Goal: Find specific fact: Find specific page/section

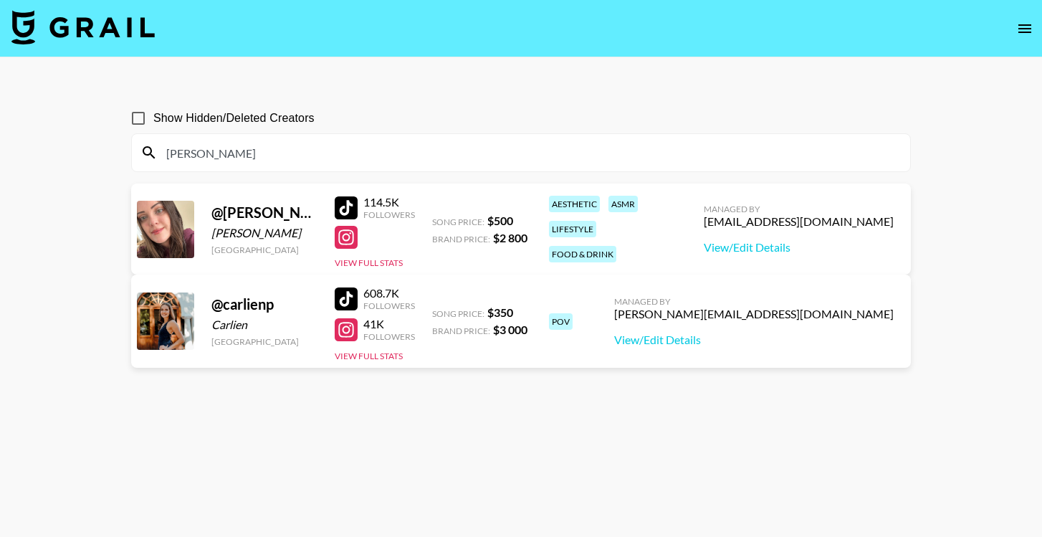
click at [234, 156] on input "[PERSON_NAME]" at bounding box center [530, 152] width 744 height 23
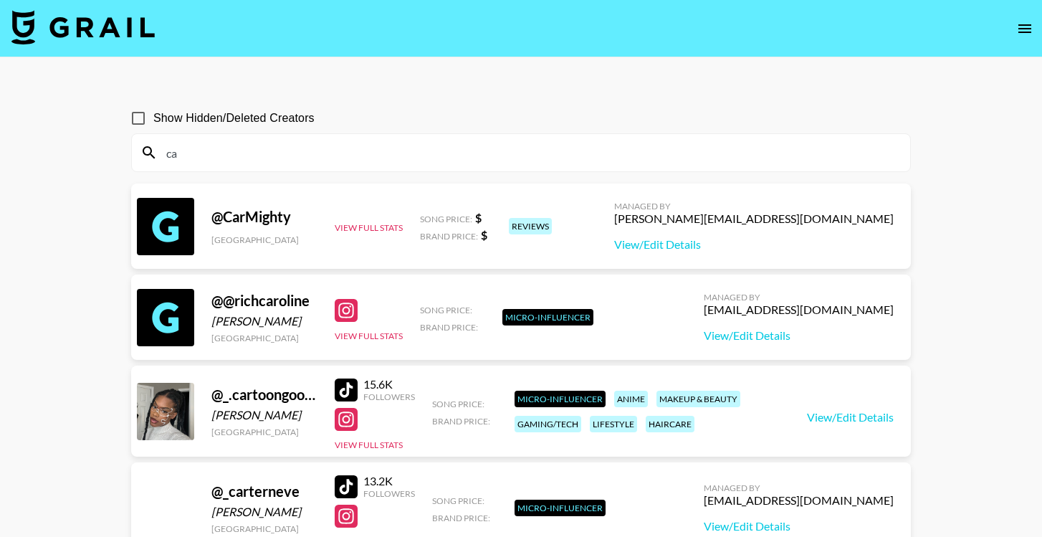
type input "c"
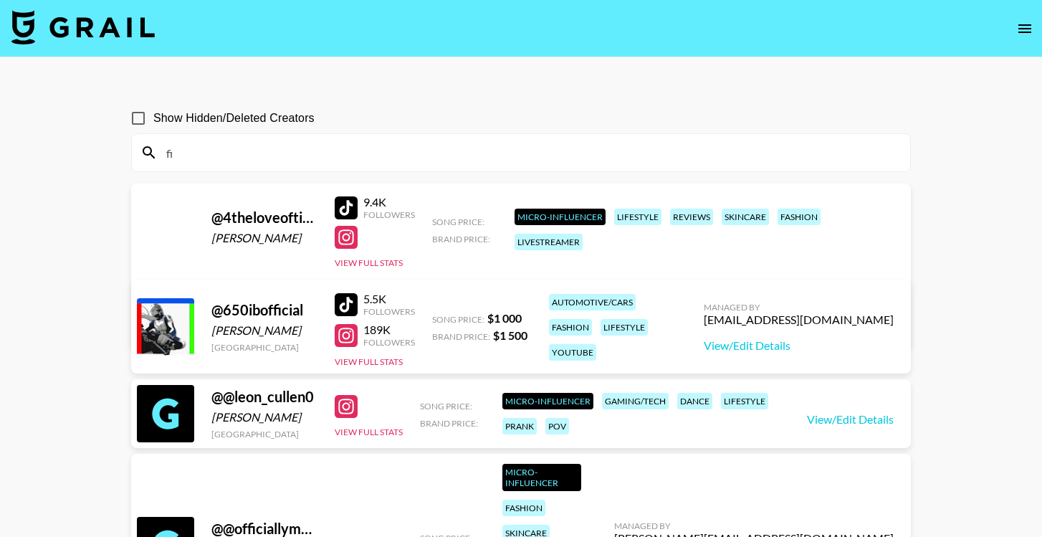
type input "f"
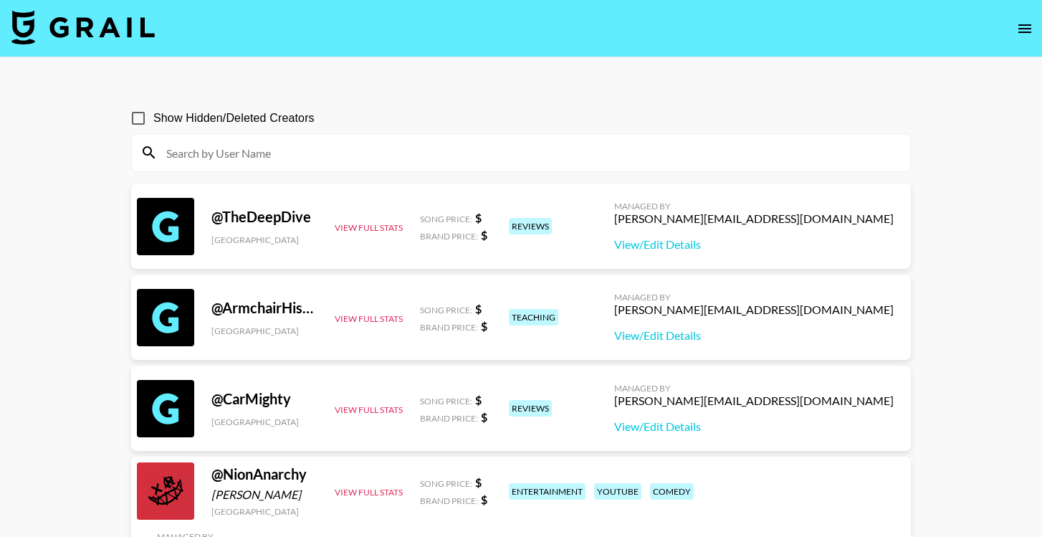
click at [115, 33] on img at bounding box center [82, 27] width 143 height 34
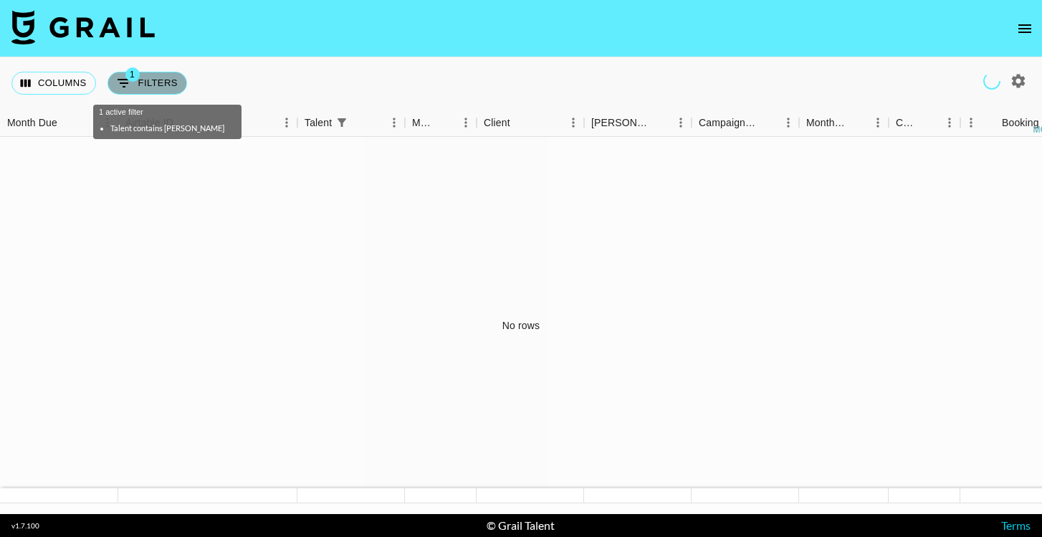
click at [125, 83] on icon "Show filters" at bounding box center [124, 83] width 13 height 9
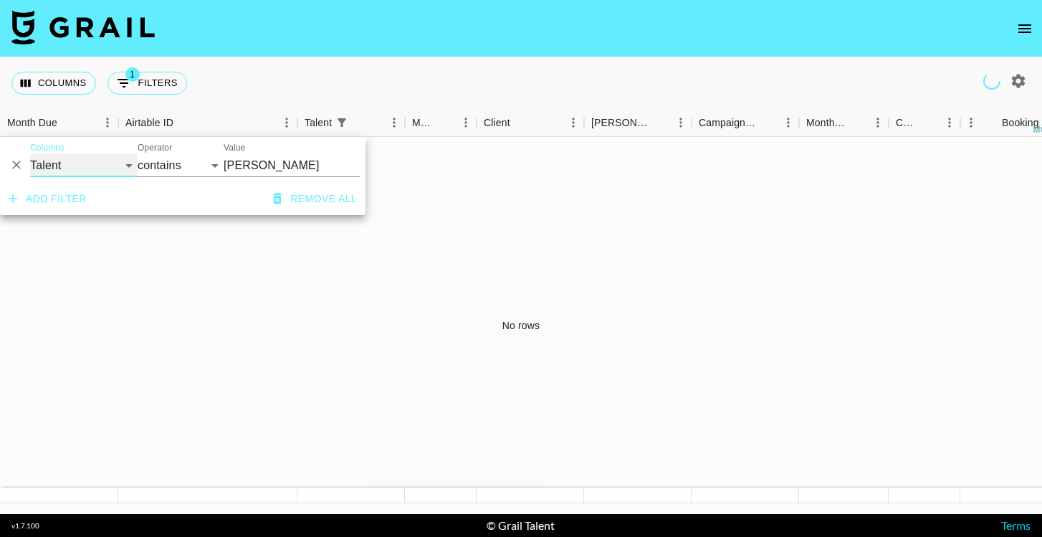
select select "managerIds"
select select "is"
click at [268, 160] on input "Value" at bounding box center [321, 165] width 194 height 22
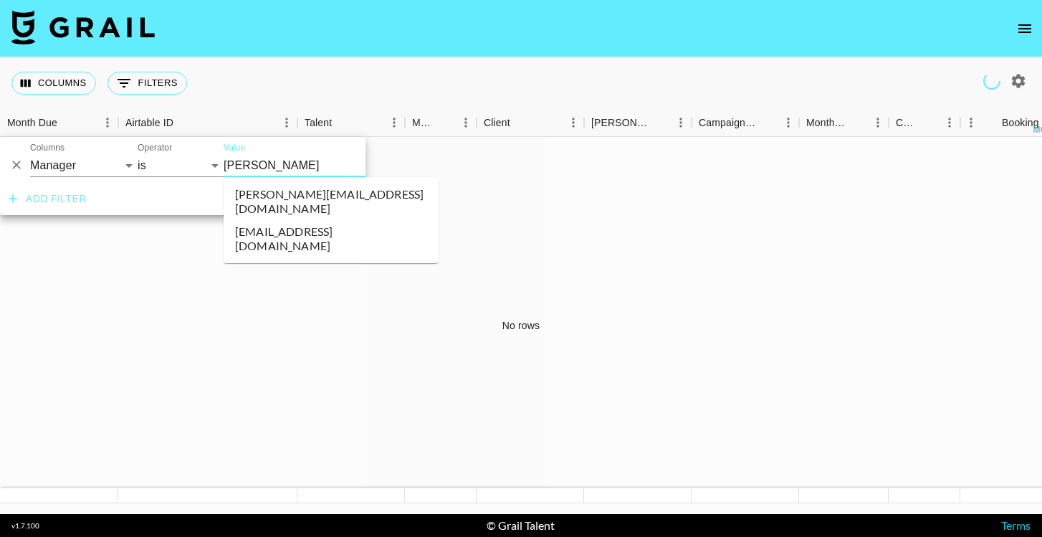
type input "[PERSON_NAME]"
click at [300, 189] on li "[PERSON_NAME][EMAIL_ADDRESS][DOMAIN_NAME]" at bounding box center [331, 201] width 215 height 37
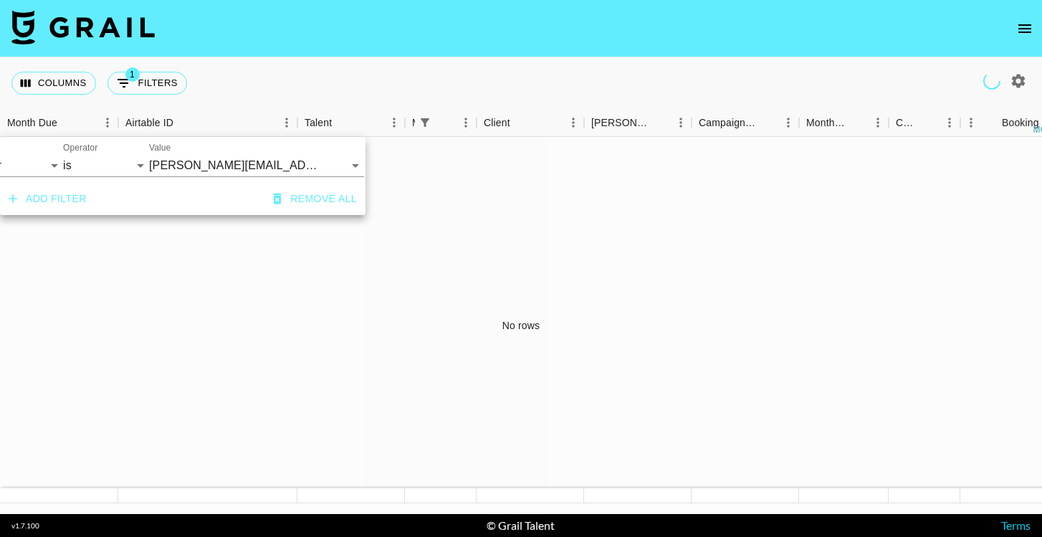
click at [282, 81] on div "Columns 1 Filters + Booking" at bounding box center [521, 83] width 1042 height 52
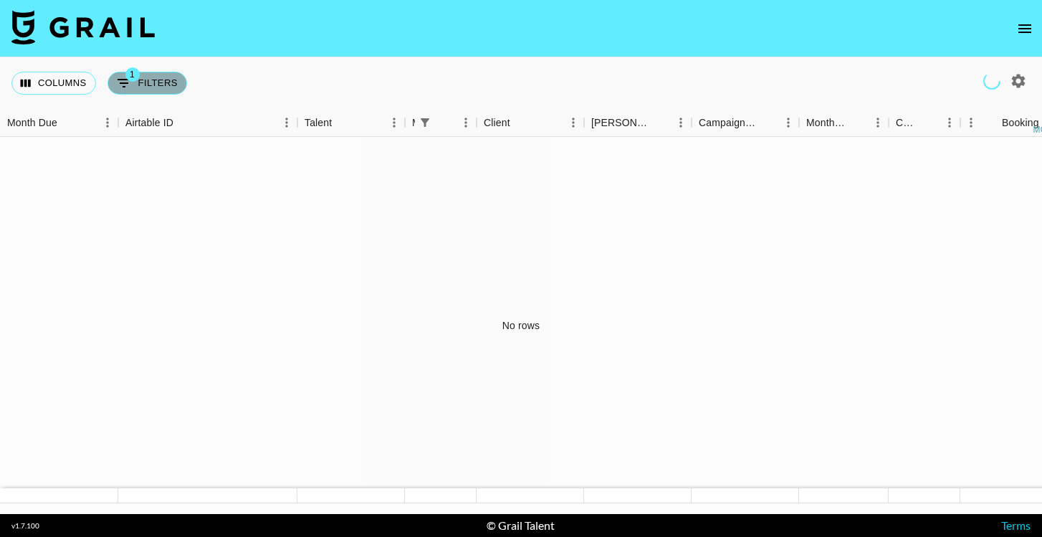
click at [115, 72] on button "1 Filters" at bounding box center [148, 83] width 80 height 23
select select "managerIds"
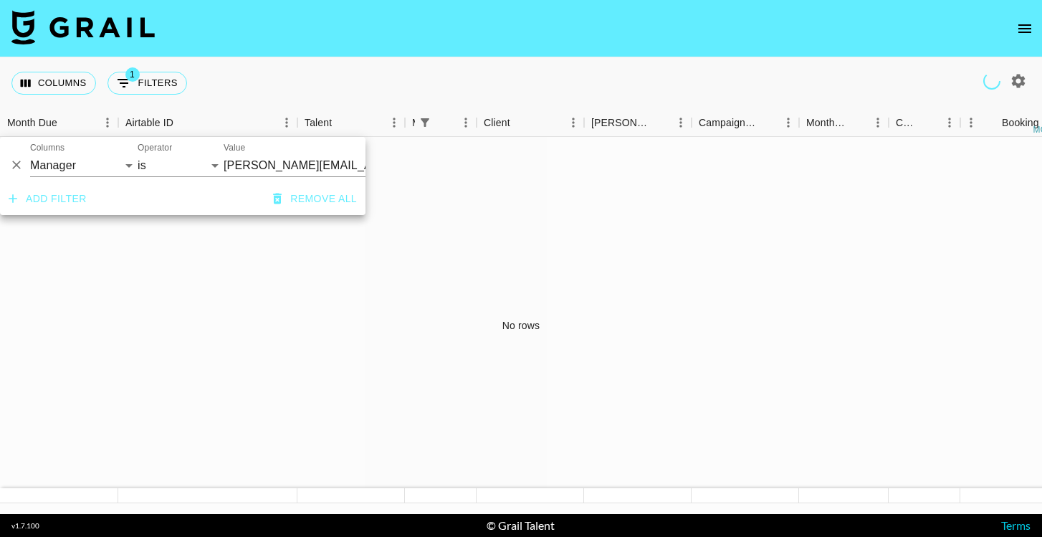
click at [295, 73] on div "Columns 1 Filters + Booking" at bounding box center [521, 83] width 1042 height 52
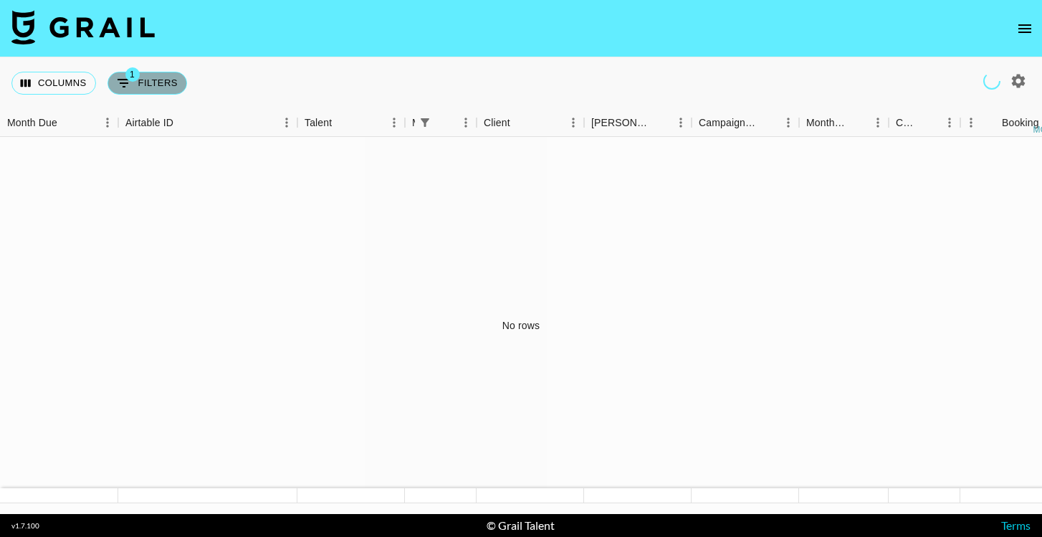
click at [174, 77] on button "1 Filters" at bounding box center [148, 83] width 80 height 23
select select "managerIds"
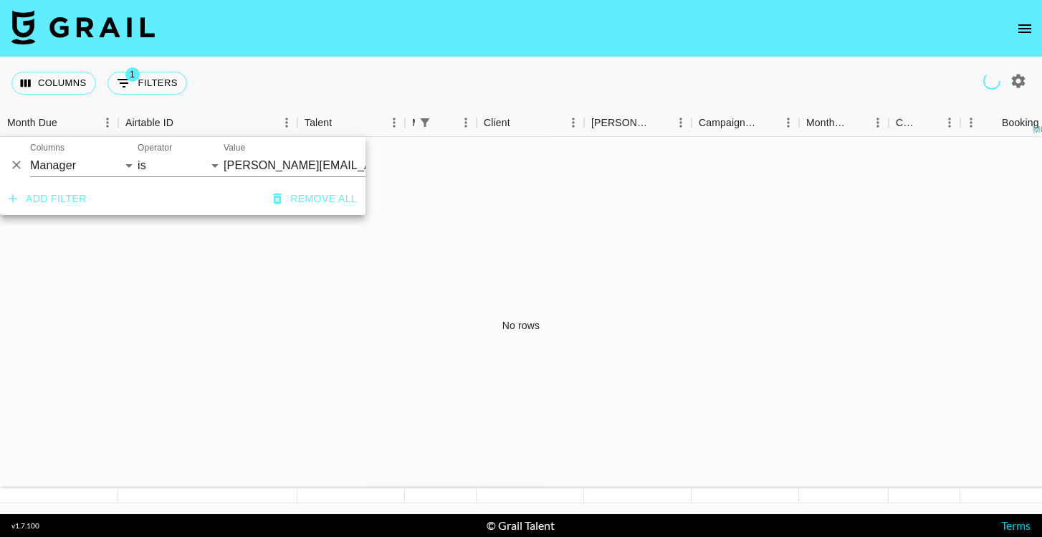
click at [277, 84] on div "Columns 1 Filters + Booking" at bounding box center [521, 83] width 1042 height 52
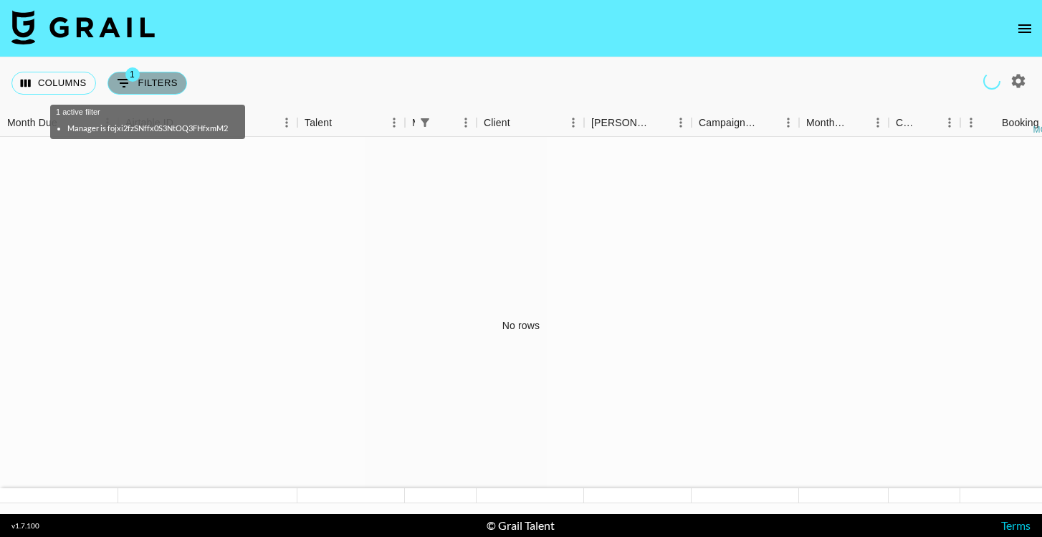
click at [146, 85] on button "1 Filters" at bounding box center [148, 83] width 80 height 23
select select "managerIds"
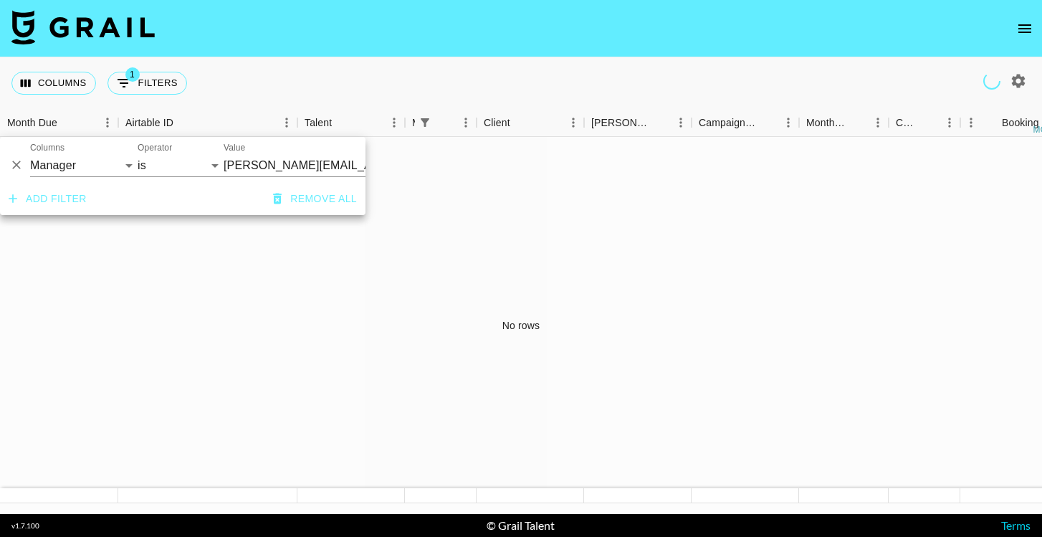
click at [14, 167] on icon "Delete" at bounding box center [16, 165] width 9 height 9
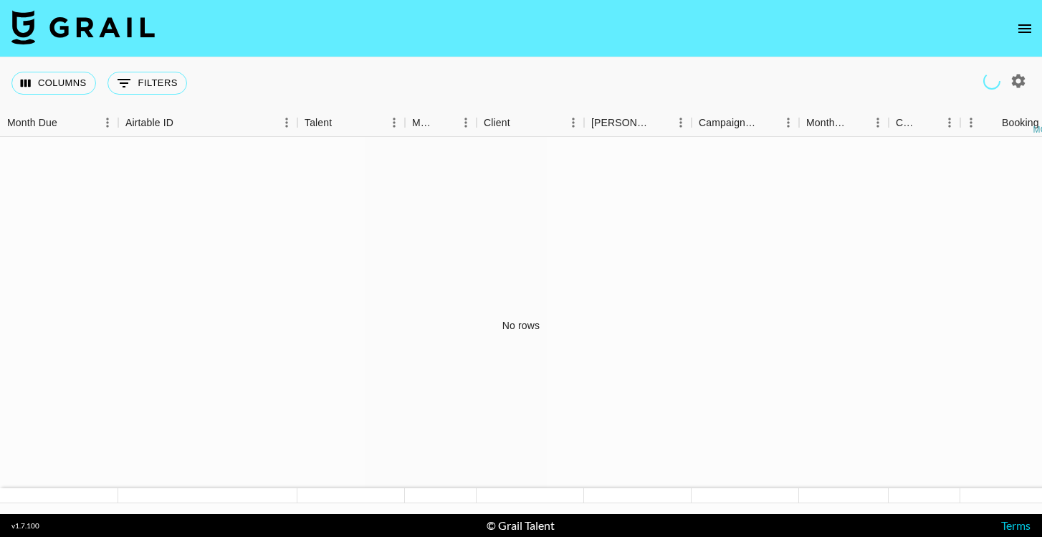
click at [271, 76] on div "Columns 0 Filters + Booking" at bounding box center [521, 83] width 1042 height 52
click at [1030, 19] on button "open drawer" at bounding box center [1025, 28] width 29 height 29
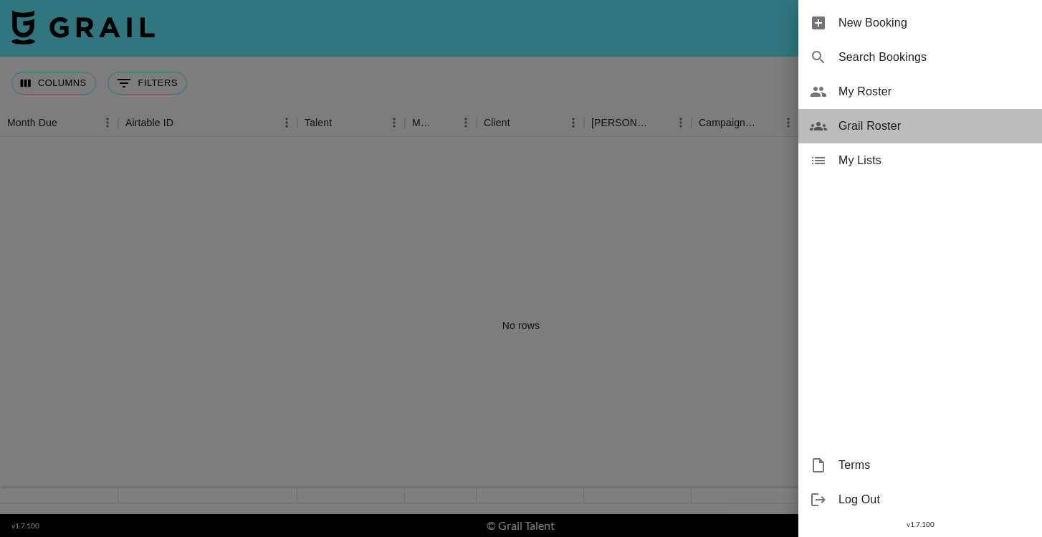
click at [905, 119] on span "Grail Roster" at bounding box center [935, 126] width 192 height 17
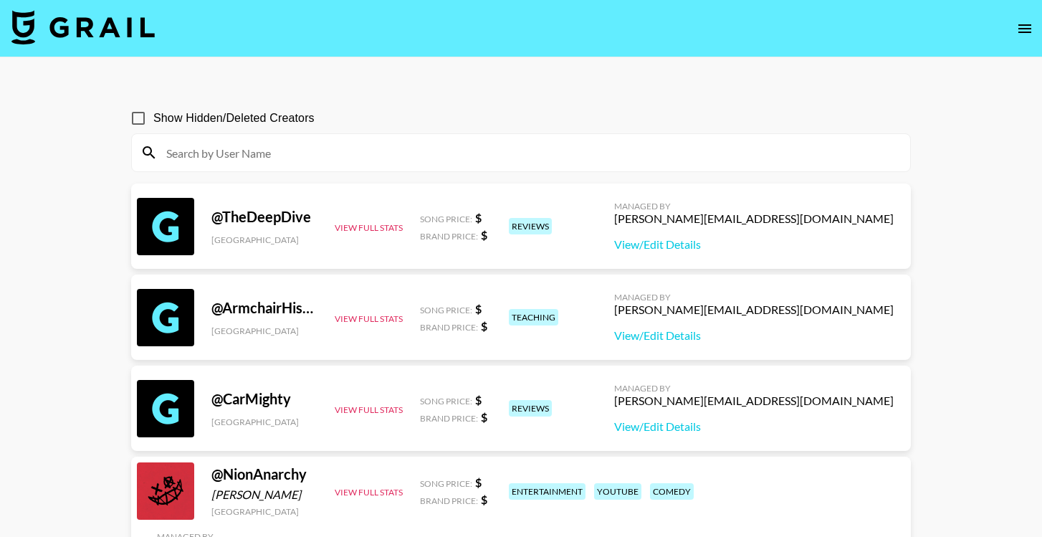
click at [295, 148] on input at bounding box center [530, 152] width 744 height 23
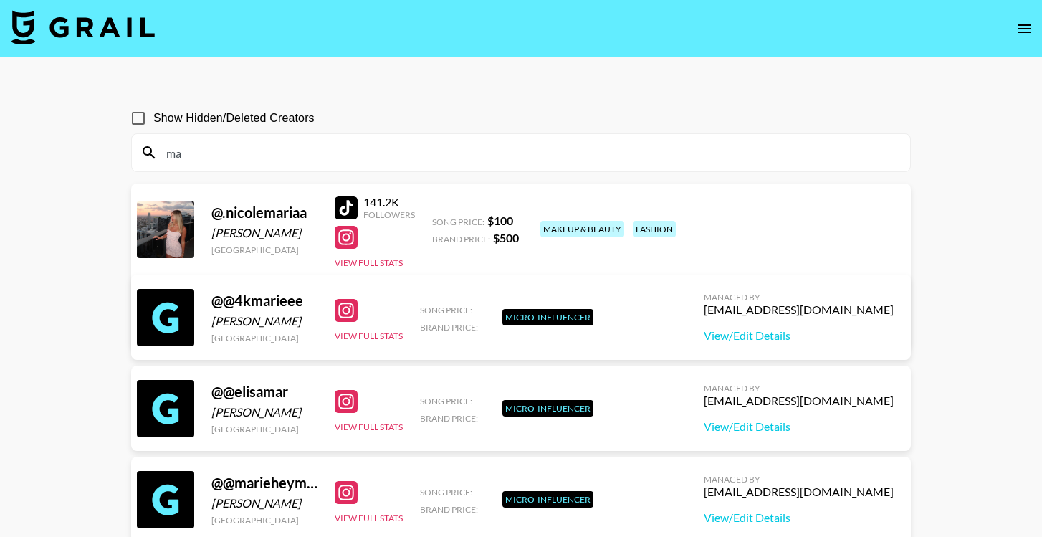
type input "m"
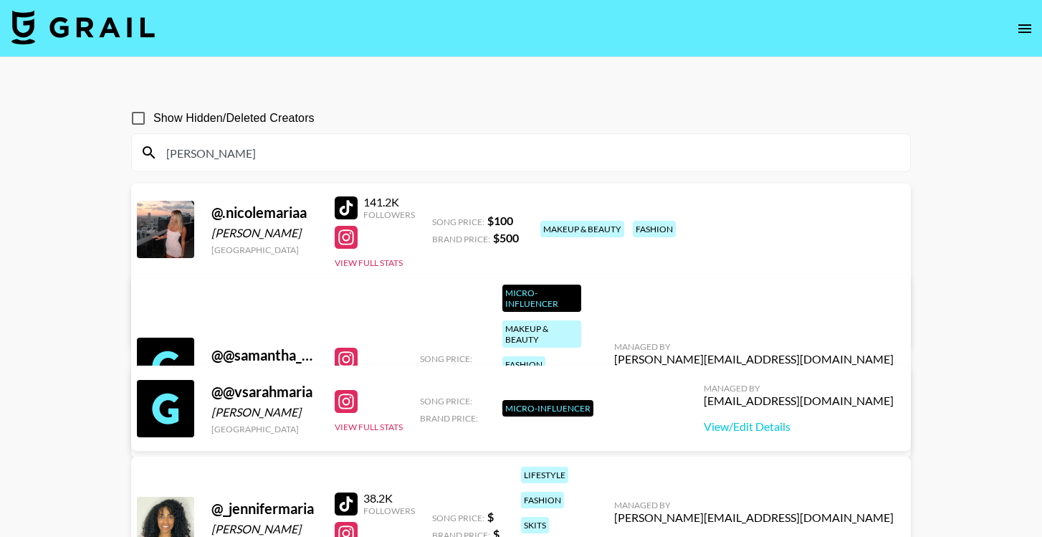
type input "[PERSON_NAME]"
drag, startPoint x: 224, startPoint y: 213, endPoint x: 306, endPoint y: 207, distance: 82.6
click at [306, 207] on div "@ .nicolemariaa" at bounding box center [264, 213] width 106 height 18
copy div ".nicolemariaa"
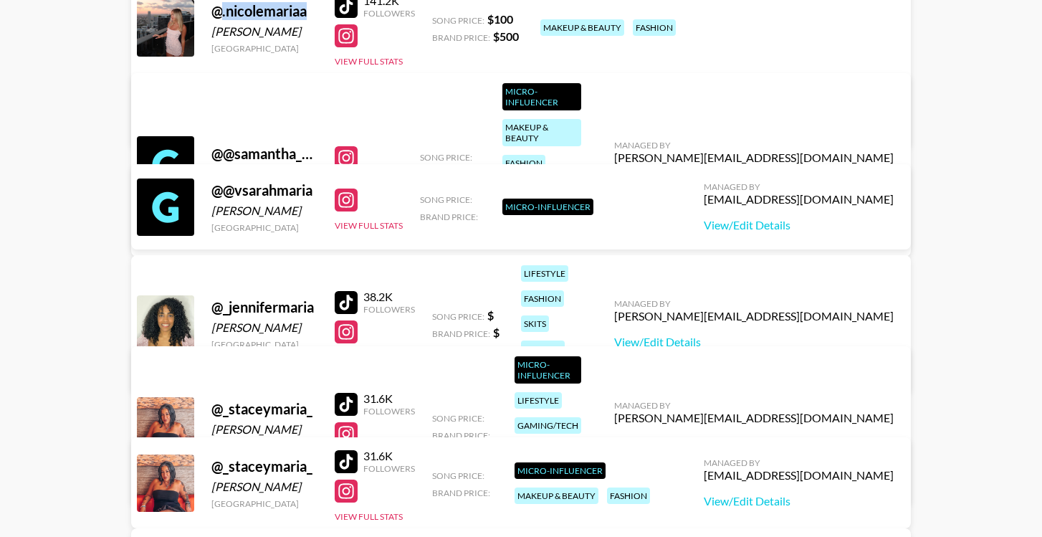
scroll to position [208, 0]
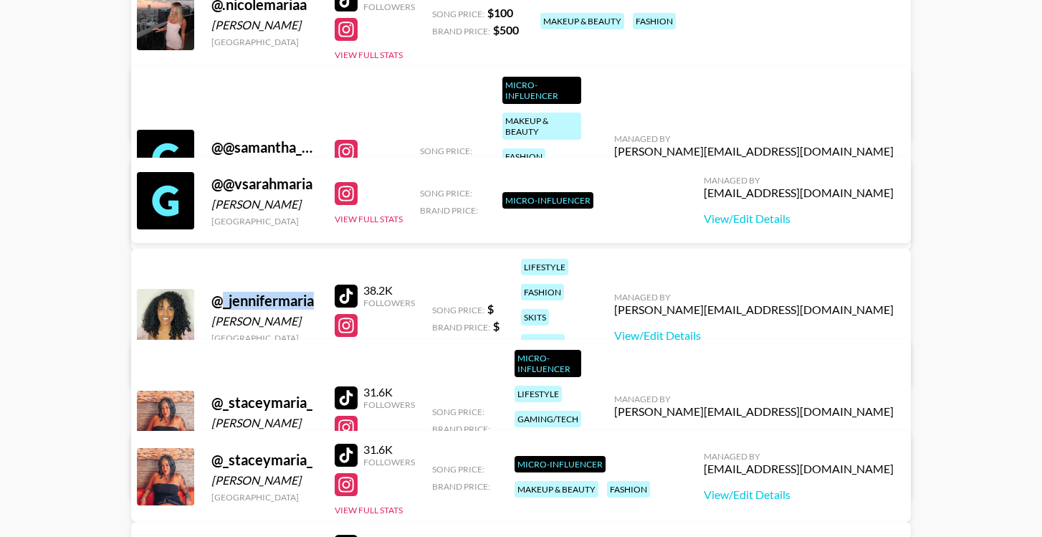
drag, startPoint x: 225, startPoint y: 282, endPoint x: 314, endPoint y: 277, distance: 89.0
click at [314, 292] on div "@ _jennifermaria" at bounding box center [264, 301] width 106 height 18
copy div "_jennifermaria"
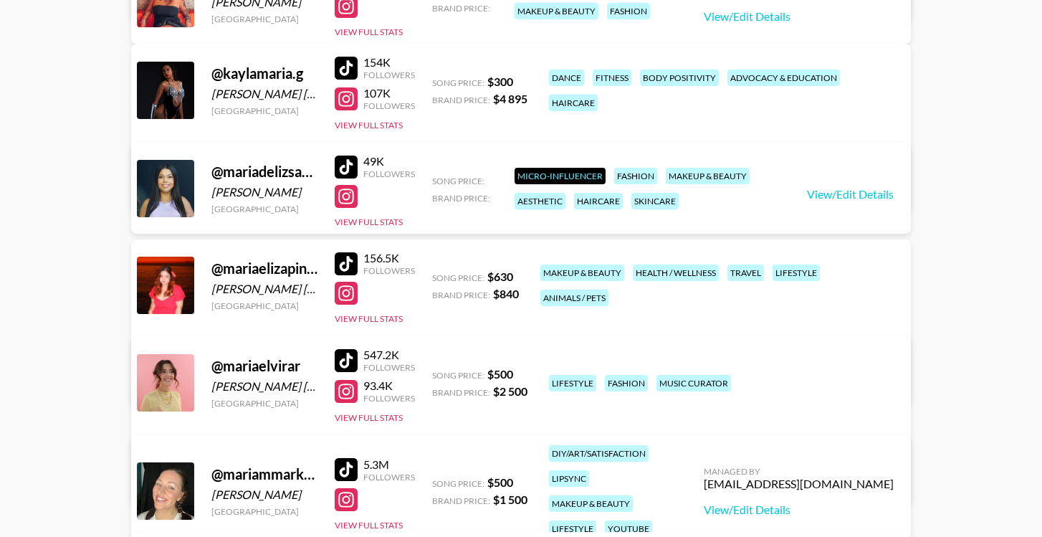
scroll to position [694, 0]
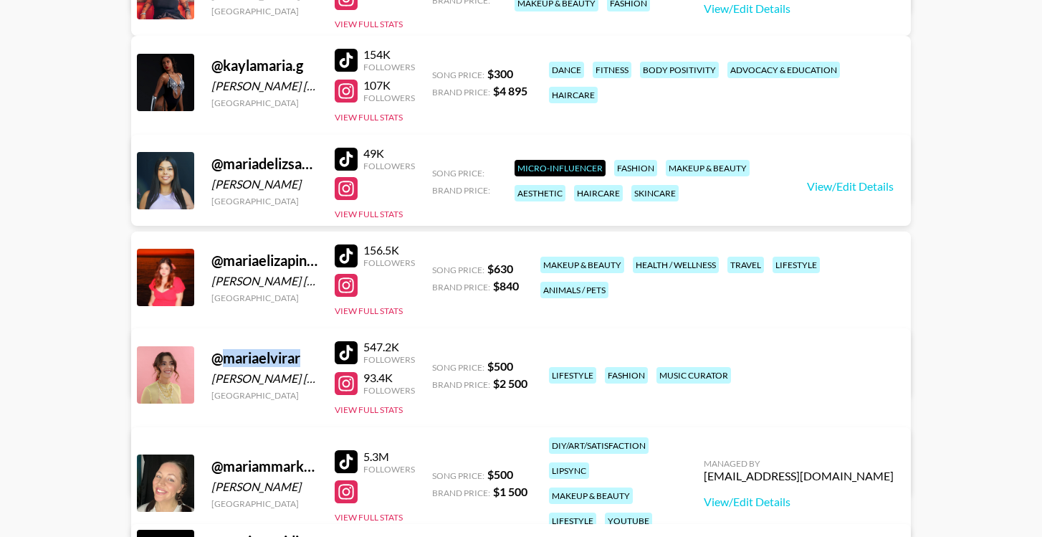
drag, startPoint x: 227, startPoint y: 358, endPoint x: 313, endPoint y: 365, distance: 86.3
click at [313, 365] on div "@ mariaelvirar" at bounding box center [264, 358] width 106 height 18
copy div "mariaelvirar"
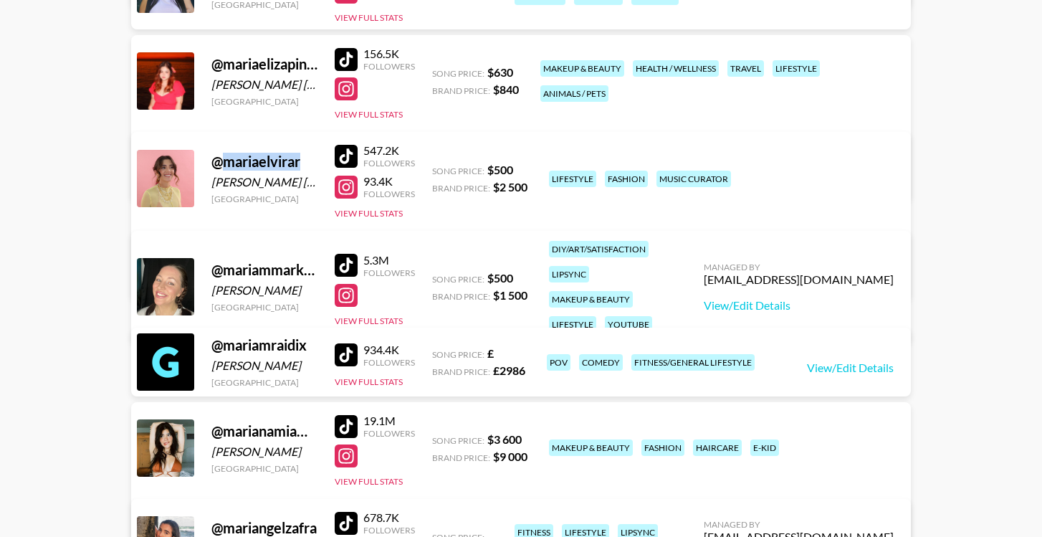
scroll to position [920, 0]
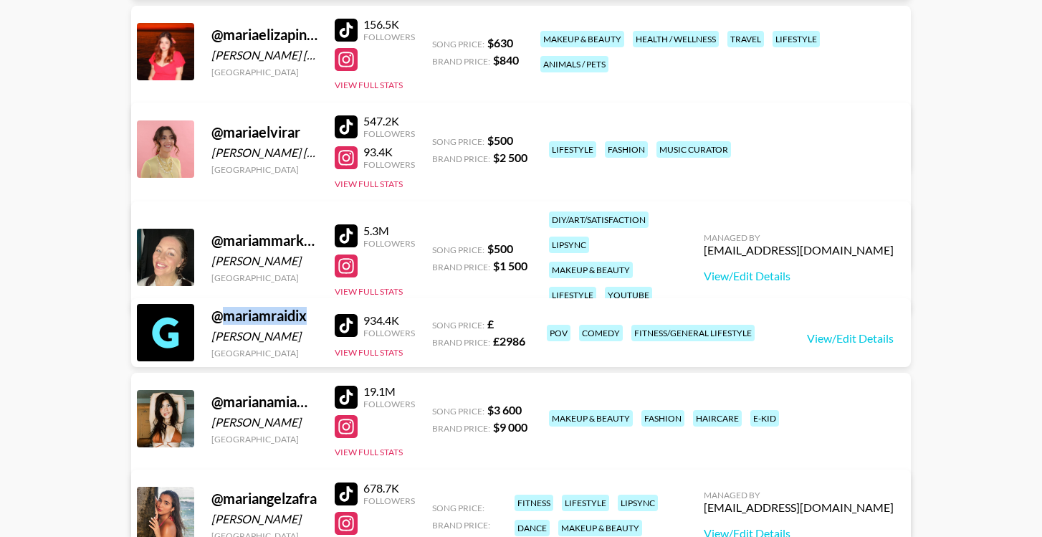
drag, startPoint x: 225, startPoint y: 319, endPoint x: 312, endPoint y: 324, distance: 86.9
click at [312, 324] on div "@ mariamraidix" at bounding box center [264, 316] width 106 height 18
copy div "mariamraidix"
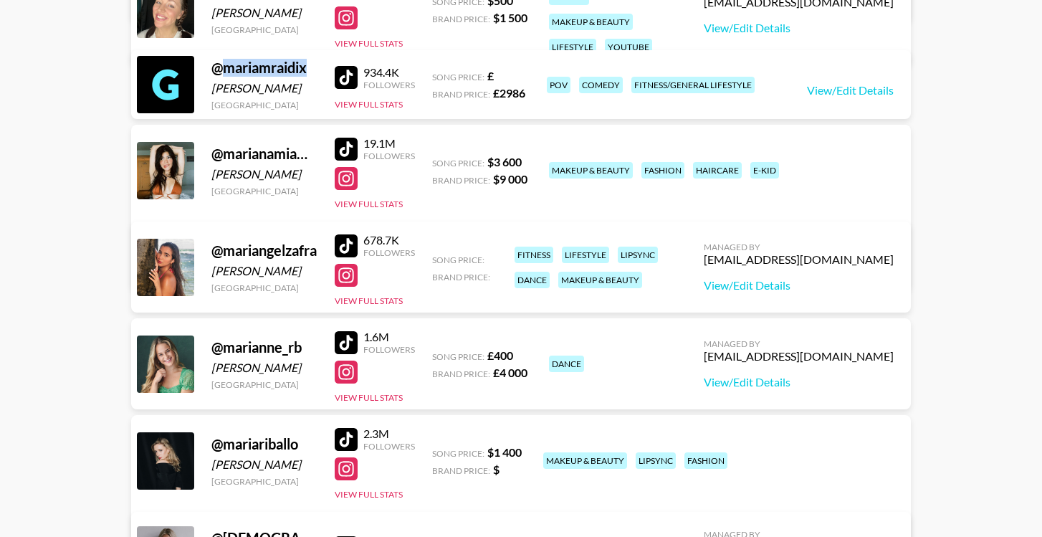
scroll to position [1190, 0]
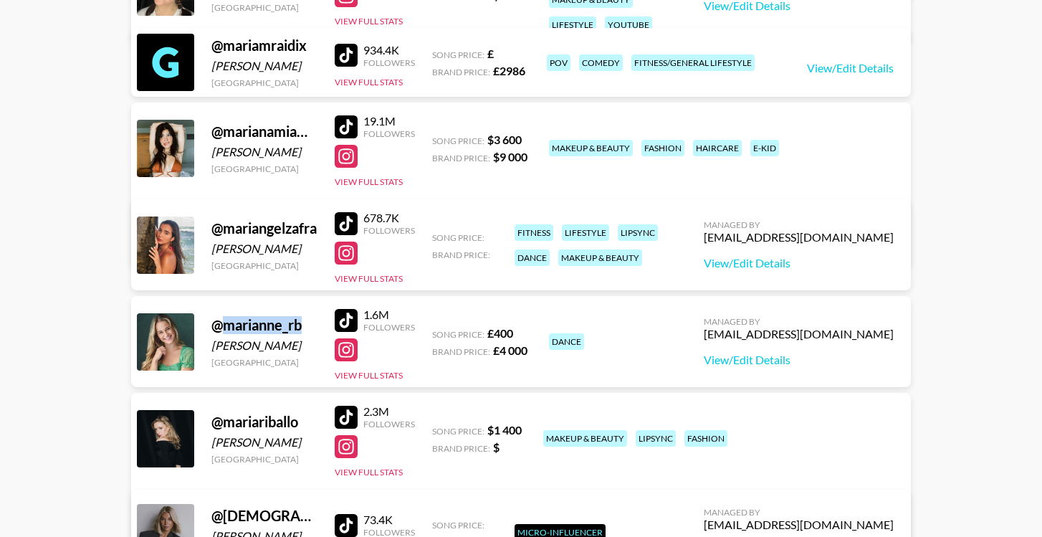
drag, startPoint x: 224, startPoint y: 325, endPoint x: 307, endPoint y: 319, distance: 82.7
click at [307, 319] on div "@ marianne_rb" at bounding box center [264, 325] width 106 height 18
copy div "marianne_rb"
click at [128, 367] on div "Show Hidden/Deleted Creators [PERSON_NAME] @ .[PERSON_NAME] [GEOGRAPHIC_DATA] 1…" at bounding box center [521, 33] width 803 height 2262
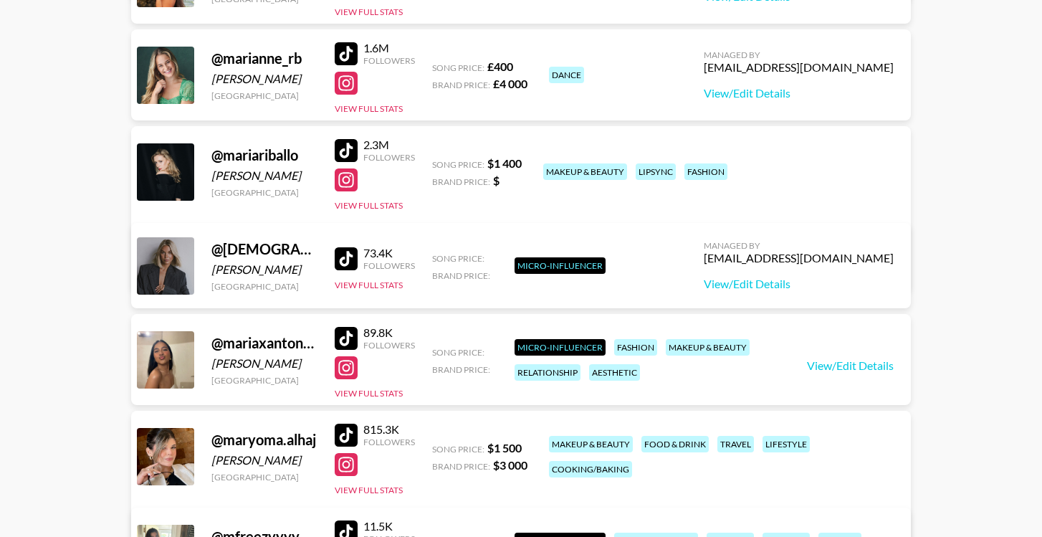
scroll to position [1462, 0]
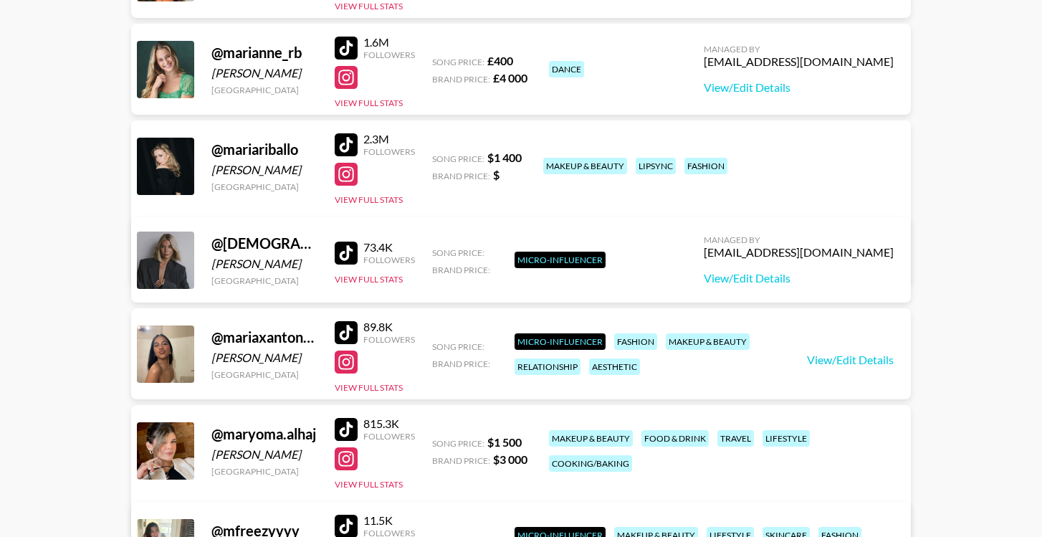
click at [249, 247] on div "@ mariavschi" at bounding box center [264, 243] width 106 height 18
copy div "[DEMOGRAPHIC_DATA]"
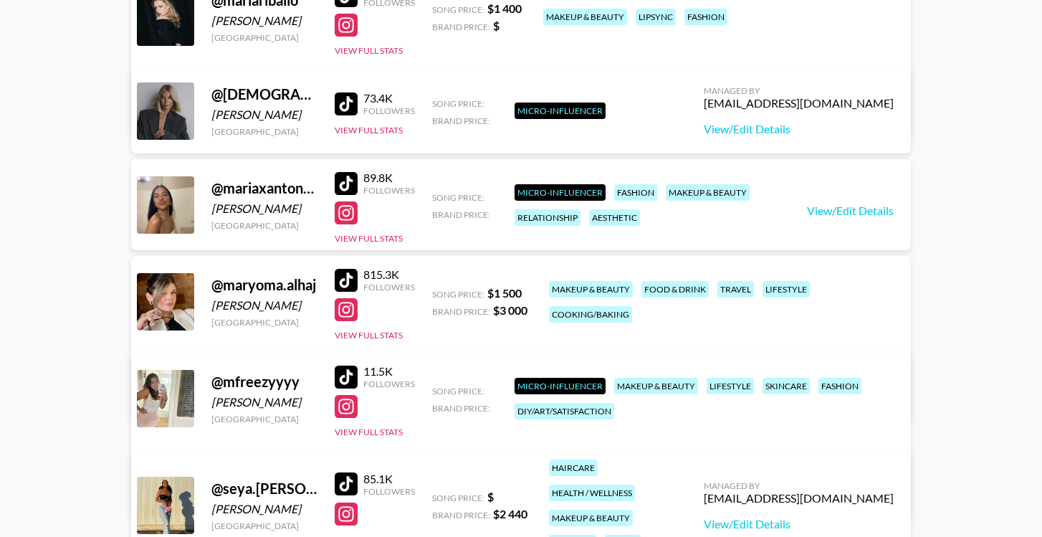
scroll to position [1690, 0]
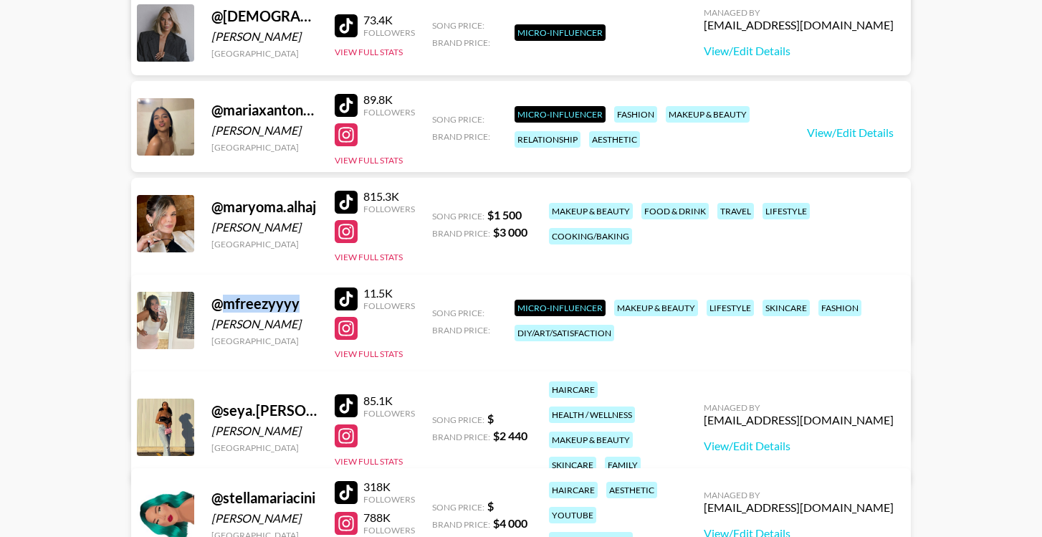
drag, startPoint x: 224, startPoint y: 305, endPoint x: 298, endPoint y: 303, distance: 74.6
click at [298, 303] on div "@ mfreezyyyy" at bounding box center [264, 304] width 106 height 18
copy div "mfreezyyyy"
